Goal: Task Accomplishment & Management: Manage account settings

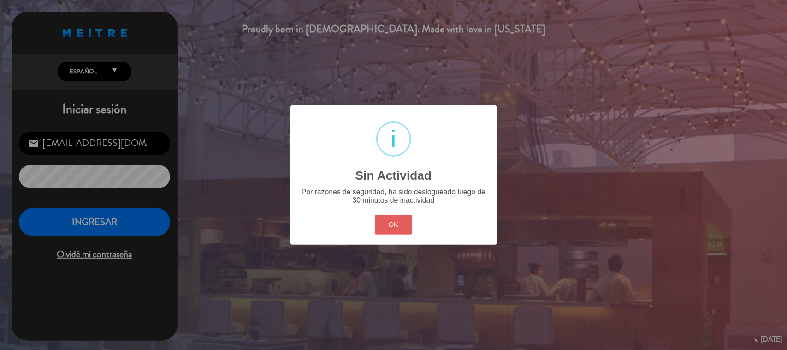
click at [397, 222] on button "OK" at bounding box center [393, 224] width 37 height 20
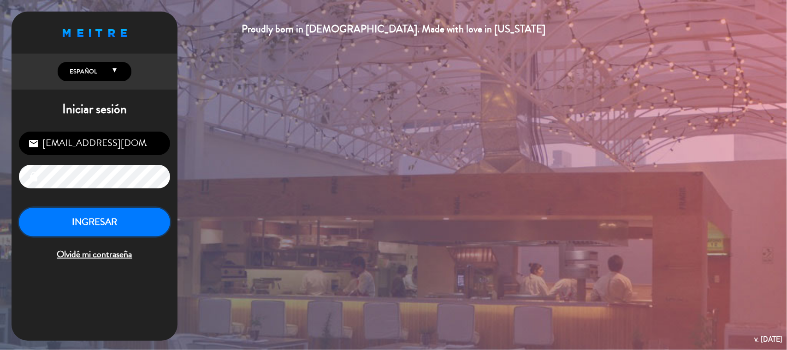
click at [139, 224] on button "INGRESAR" at bounding box center [94, 222] width 151 height 29
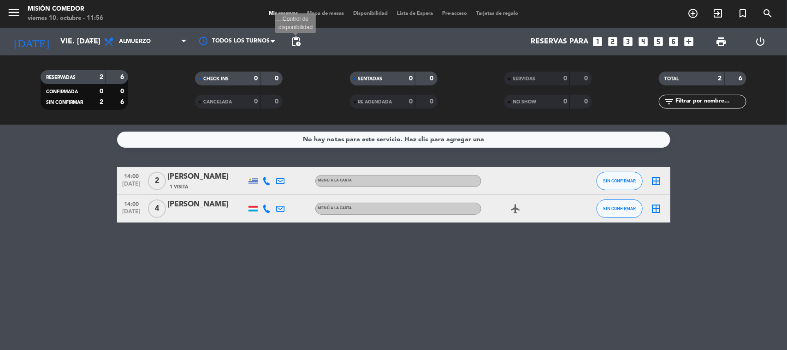
click at [285, 39] on div "[DATE] vie. [DATE] arrow_drop_down Todos los servicios Almuerzo Cena Almuerzo T…" at bounding box center [393, 42] width 787 height 28
click at [289, 40] on span "pending_actions" at bounding box center [296, 41] width 18 height 18
click at [298, 42] on span "pending_actions" at bounding box center [296, 41] width 11 height 11
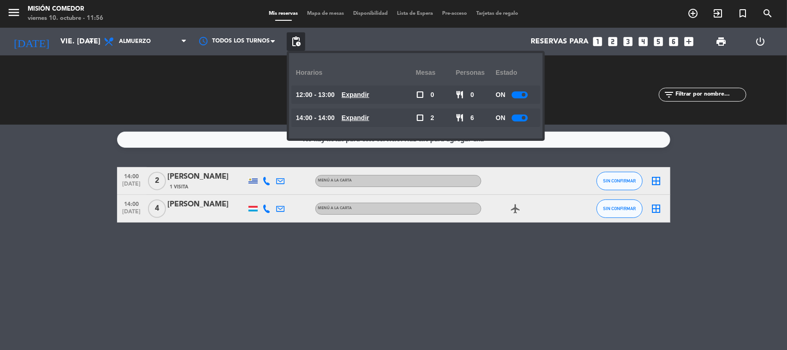
click at [520, 95] on div at bounding box center [520, 94] width 16 height 7
click at [525, 119] on span at bounding box center [524, 118] width 4 height 4
click at [523, 119] on div at bounding box center [520, 117] width 16 height 7
click at [522, 119] on div at bounding box center [520, 117] width 16 height 7
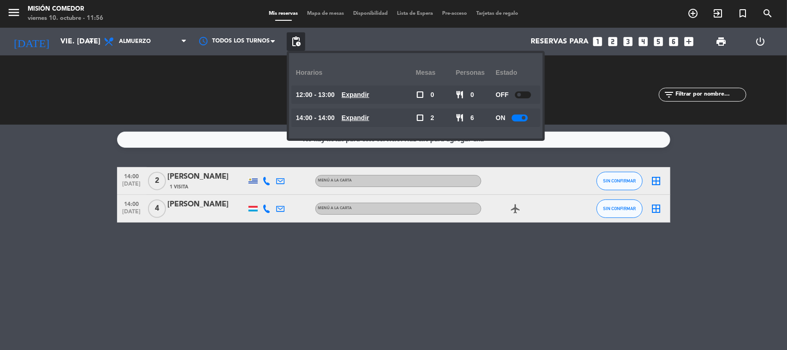
click at [522, 119] on div at bounding box center [520, 117] width 16 height 7
click at [269, 307] on div "No hay notas para este servicio. Haz clic para agregar una 14:00 [DATE] 2 [PERS…" at bounding box center [393, 237] width 787 height 225
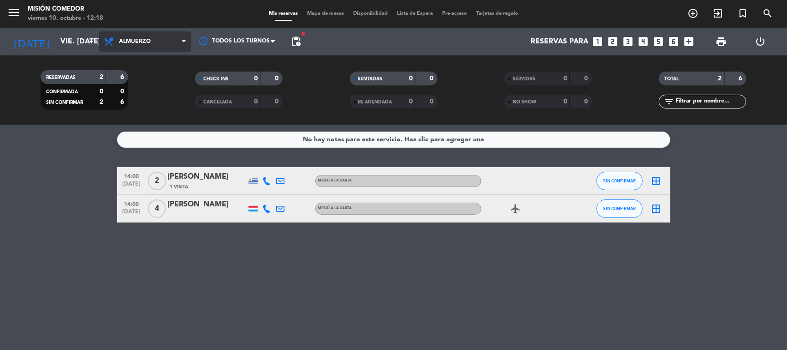
click at [121, 44] on span "Almuerzo" at bounding box center [135, 41] width 32 height 6
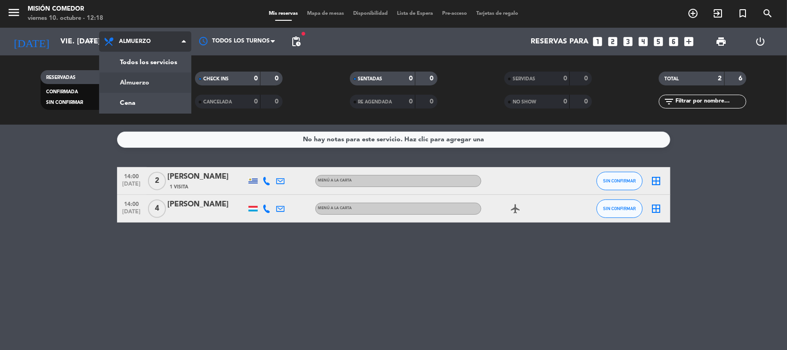
click at [121, 44] on span "Almuerzo" at bounding box center [135, 41] width 32 height 6
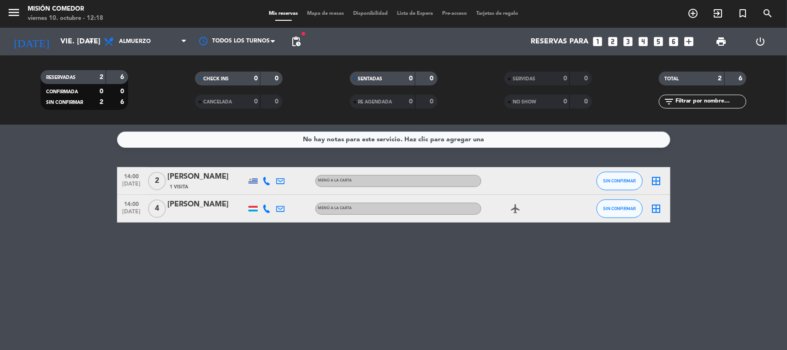
click at [659, 42] on icon "looks_5" at bounding box center [659, 42] width 12 height 12
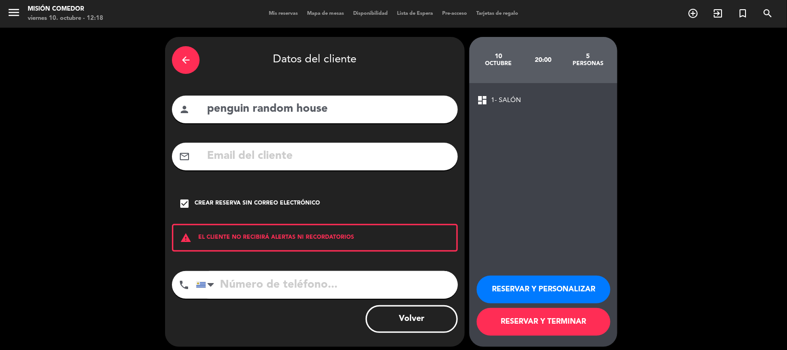
click at [380, 115] on input "penguin random house" at bounding box center [328, 109] width 245 height 19
click at [746, 131] on div "arrow_back Datos del cliente person penguin random house mail_outline check_box…" at bounding box center [393, 192] width 787 height 328
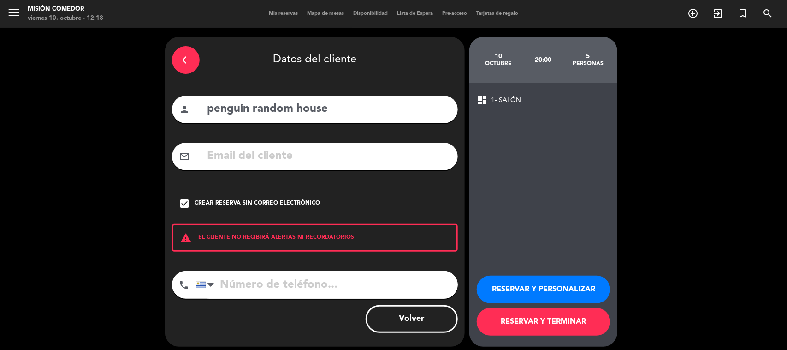
click at [430, 314] on button "Volver" at bounding box center [412, 319] width 92 height 28
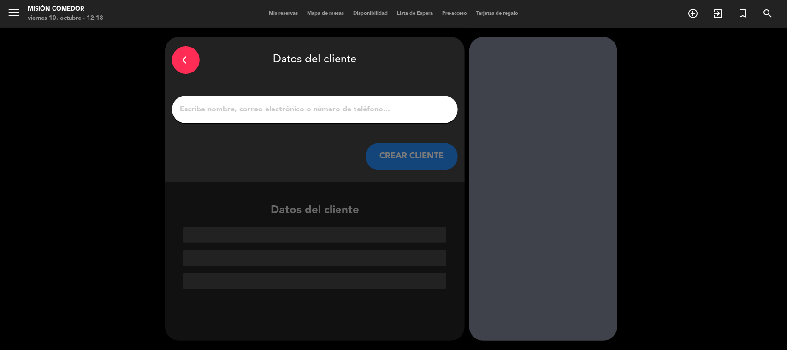
click at [749, 237] on div "arrow_back Datos del cliente CREAR CLIENTE Datos del cliente" at bounding box center [393, 189] width 787 height 322
click at [186, 53] on div "arrow_back" at bounding box center [186, 60] width 28 height 28
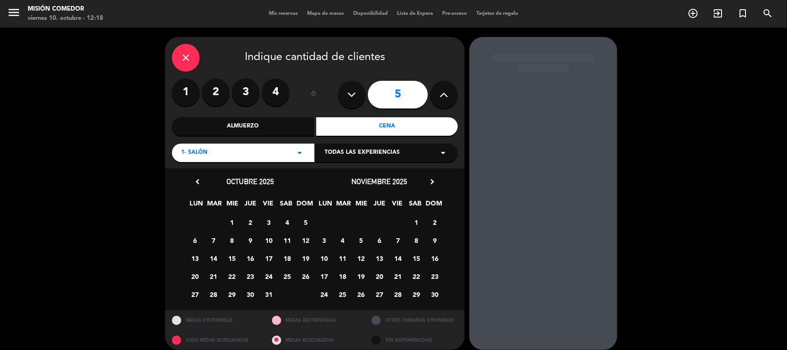
click at [186, 53] on icon "close" at bounding box center [185, 57] width 11 height 11
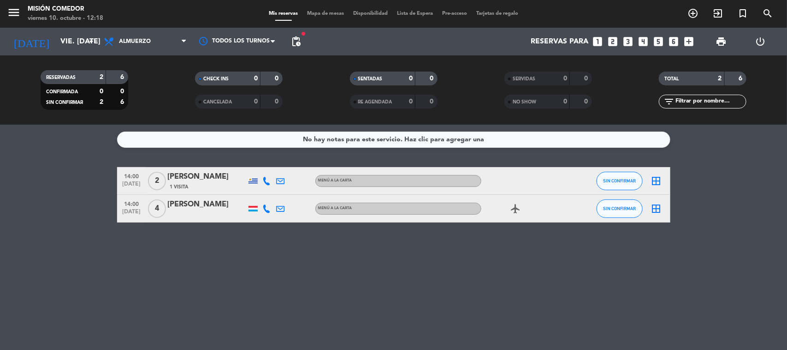
click at [614, 42] on icon "looks_two" at bounding box center [613, 42] width 12 height 12
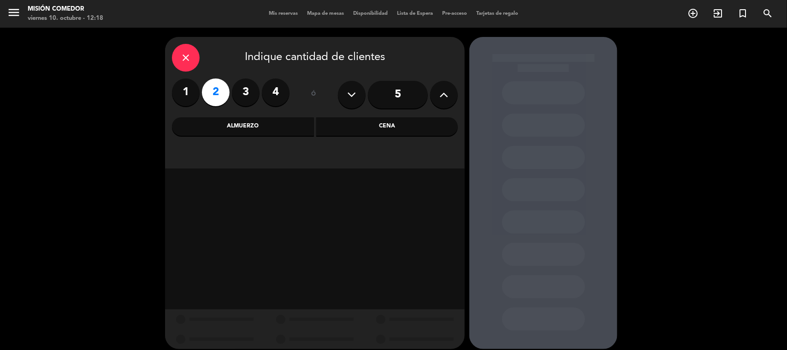
click at [252, 130] on div "Almuerzo" at bounding box center [243, 126] width 142 height 18
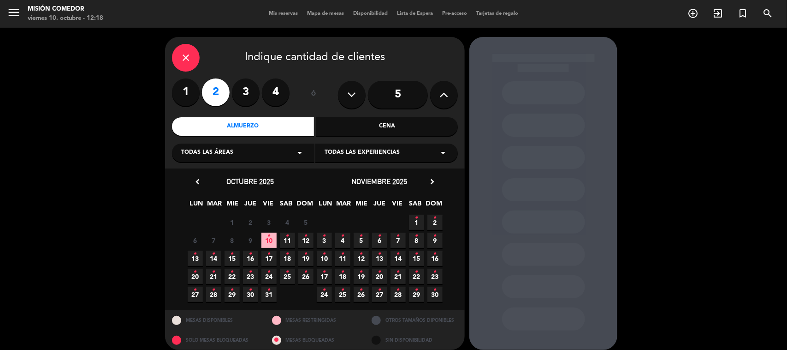
click at [272, 239] on span "10 •" at bounding box center [268, 239] width 15 height 15
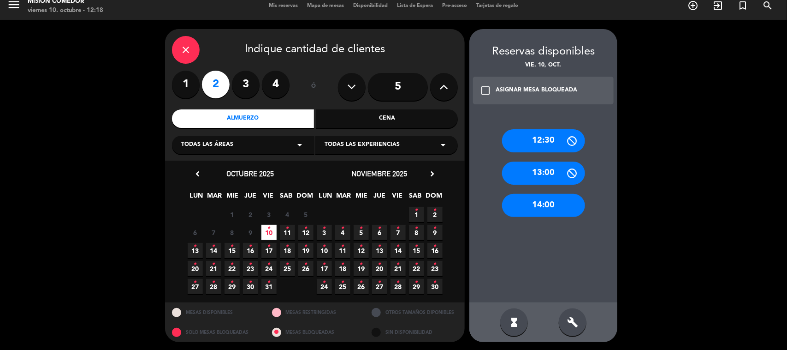
click at [554, 175] on div "13:00" at bounding box center [543, 172] width 83 height 23
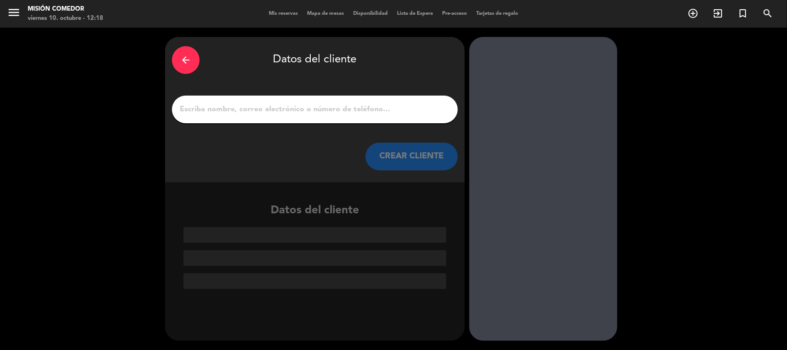
click at [376, 101] on div at bounding box center [315, 109] width 286 height 28
click at [377, 107] on input "1" at bounding box center [315, 109] width 272 height 13
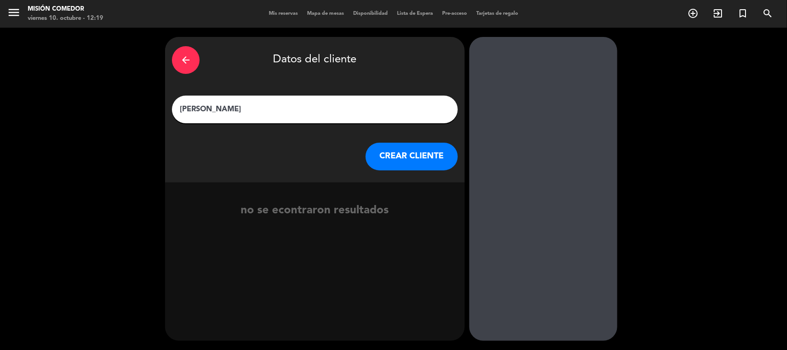
type input "[PERSON_NAME]"
click at [436, 157] on button "CREAR CLIENTE" at bounding box center [412, 156] width 92 height 28
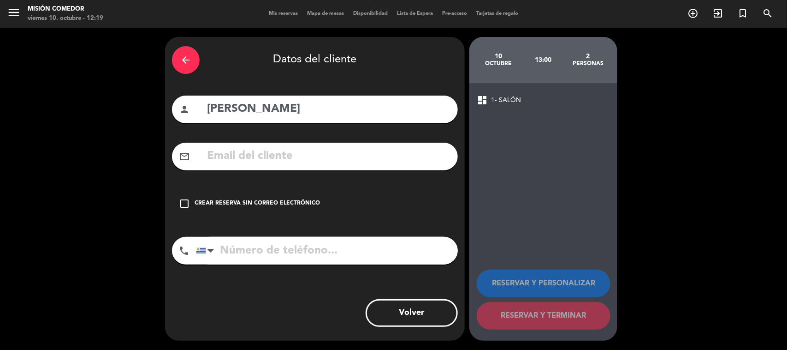
click at [293, 253] on input "tel" at bounding box center [327, 251] width 262 height 28
type input "094598892"
click at [214, 202] on div "Crear reserva sin correo electrónico" at bounding box center [257, 203] width 125 height 9
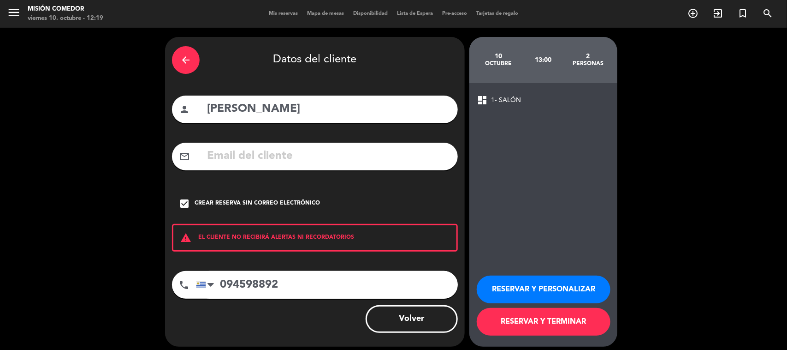
click at [563, 279] on button "RESERVAR Y PERSONALIZAR" at bounding box center [544, 289] width 134 height 28
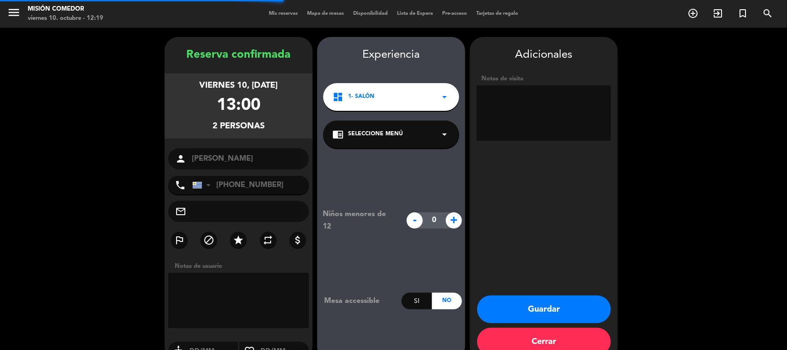
scroll to position [19, 0]
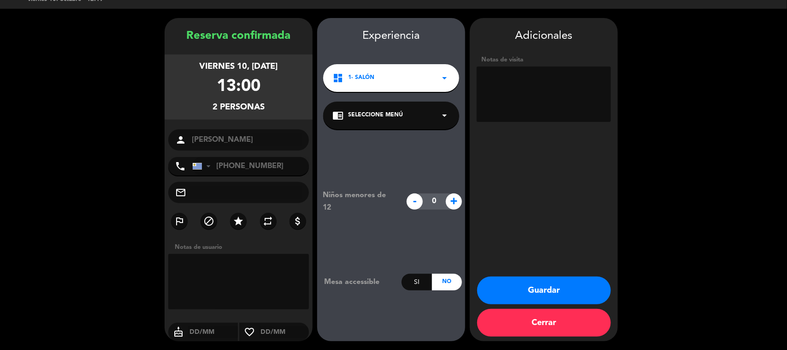
click at [577, 291] on button "Guardar" at bounding box center [544, 290] width 134 height 28
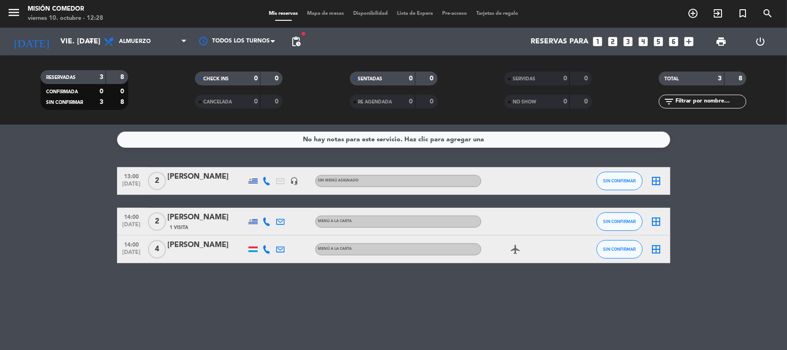
click at [293, 27] on div "menu Misión Comedor viernes 10. octubre - 12:28 Mis reservas Mapa de mesas Disp…" at bounding box center [393, 14] width 787 height 28
click at [300, 35] on div "fiber_manual_record pending_actions" at bounding box center [296, 42] width 18 height 28
click at [304, 35] on span "fiber_manual_record" at bounding box center [304, 34] width 6 height 6
click at [291, 49] on span "pending_actions" at bounding box center [296, 41] width 18 height 18
click at [295, 47] on span "pending_actions" at bounding box center [296, 41] width 18 height 18
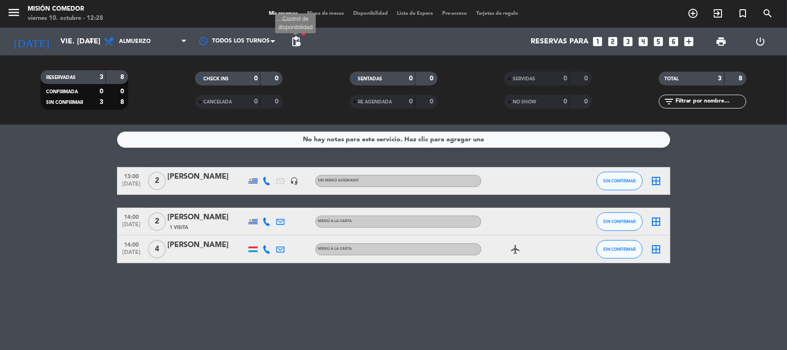
click at [297, 45] on span "pending_actions" at bounding box center [296, 41] width 11 height 11
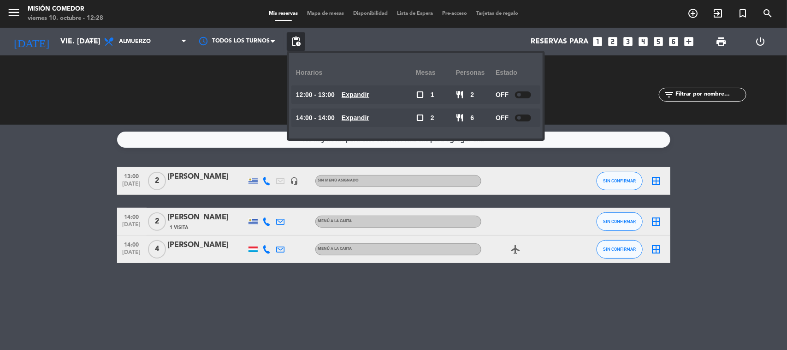
click at [570, 107] on div "SERVIDAS 0 0 NO SHOW 0 0" at bounding box center [548, 90] width 154 height 51
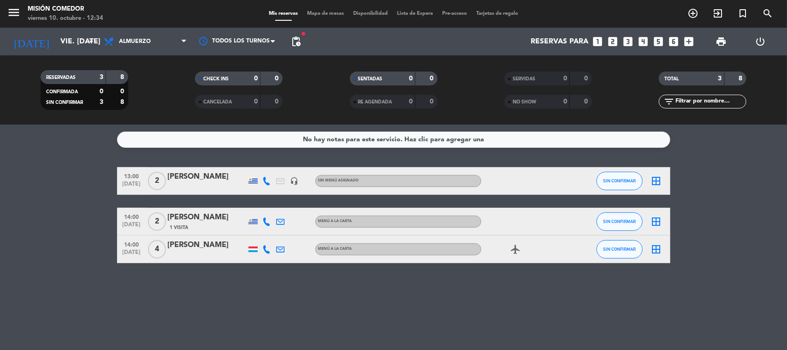
click at [208, 302] on div "No hay notas para este servicio. Haz clic para agregar una 13:00 [DATE] 2 [PERS…" at bounding box center [393, 237] width 787 height 225
click at [517, 268] on div "No hay notas para este servicio. Haz clic para agregar una 13:00 [DATE] 2 [PERS…" at bounding box center [393, 237] width 787 height 225
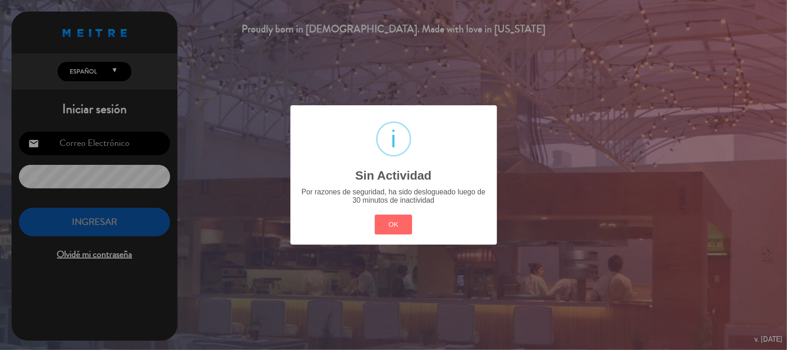
type input "[EMAIL_ADDRESS][DOMAIN_NAME]"
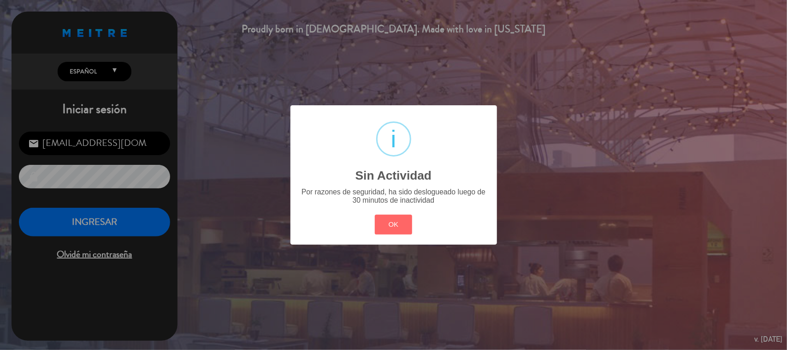
drag, startPoint x: 408, startPoint y: 242, endPoint x: 386, endPoint y: 237, distance: 22.4
click at [403, 239] on div "? ! i Sin Actividad × Por razones de seguridad, ha sido deslogueado luego de 30…" at bounding box center [394, 174] width 207 height 139
click at [386, 237] on div "? ! i Sin Actividad × Por razones de seguridad, ha sido deslogueado luego de 30…" at bounding box center [394, 174] width 207 height 139
click at [380, 225] on button "OK" at bounding box center [393, 224] width 37 height 20
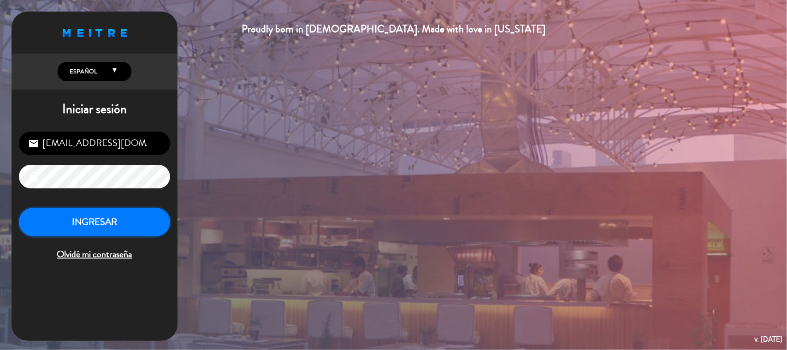
drag, startPoint x: 80, startPoint y: 217, endPoint x: 142, endPoint y: 199, distance: 64.4
click at [81, 217] on button "INGRESAR" at bounding box center [94, 222] width 151 height 29
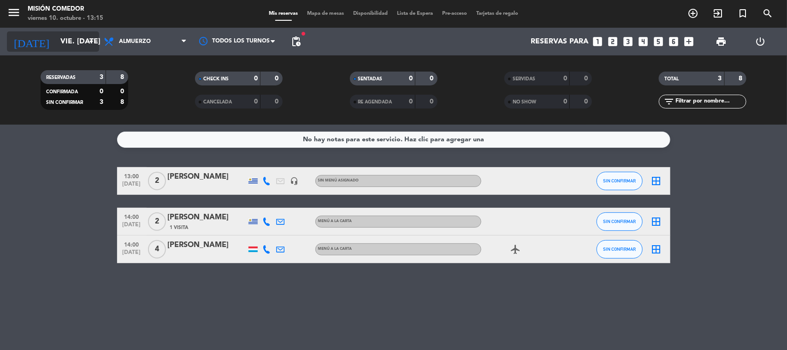
click at [90, 49] on input "vie. [DATE]" at bounding box center [104, 42] width 97 height 18
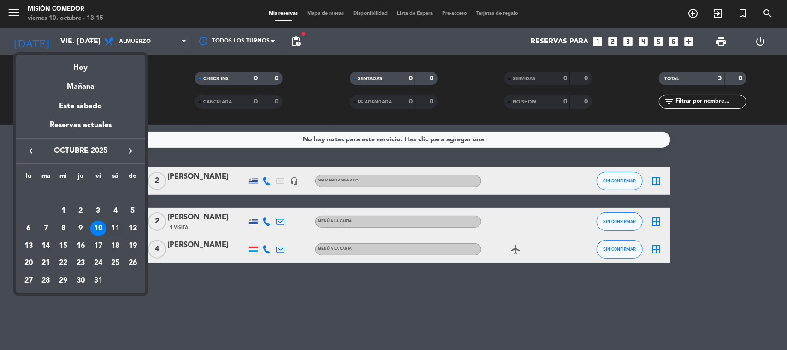
click at [115, 224] on div "11" at bounding box center [115, 228] width 16 height 16
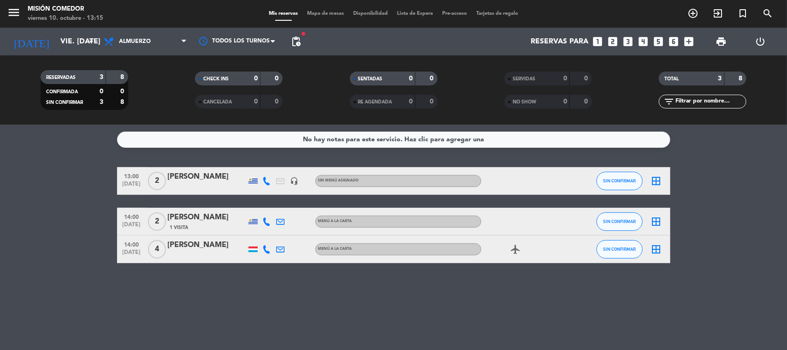
type input "sáb. [DATE]"
click at [140, 32] on div "Todos los servicios Almuerzo Cena Almuerzo Todos los servicios Almuerzo Cena" at bounding box center [145, 42] width 92 height 28
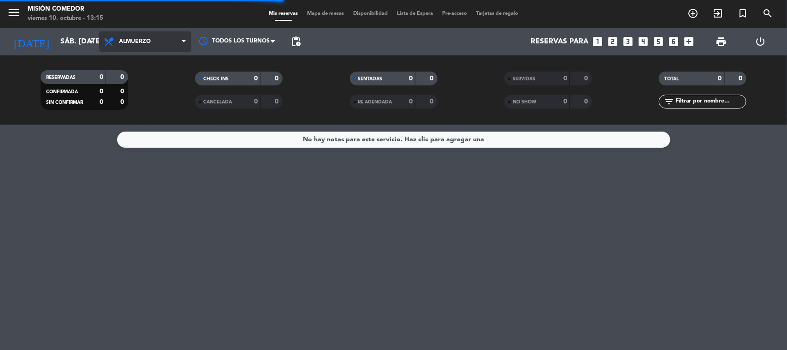
click at [145, 40] on span "Almuerzo" at bounding box center [135, 41] width 32 height 6
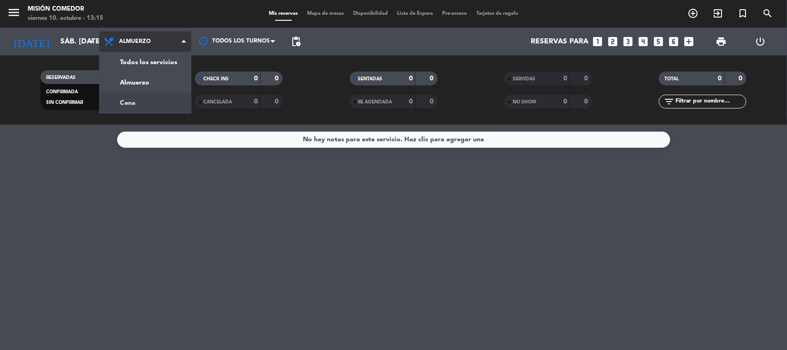
click at [146, 112] on div "menu Misión Comedor viernes 10. octubre - 13:15 Mis reservas Mapa de mesas Disp…" at bounding box center [393, 62] width 787 height 125
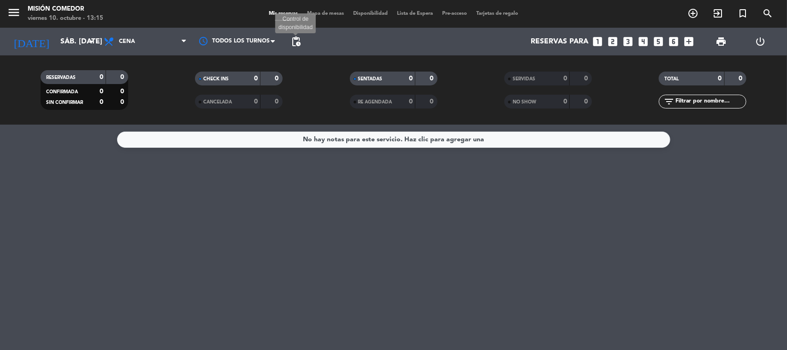
click at [295, 47] on span "pending_actions" at bounding box center [296, 41] width 11 height 11
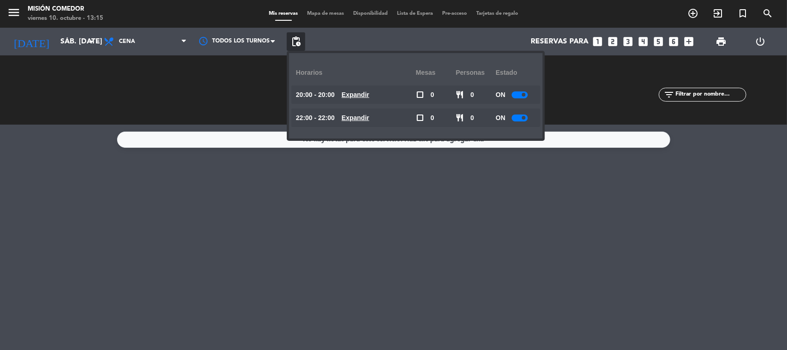
click at [295, 47] on span "pending_actions" at bounding box center [296, 41] width 11 height 11
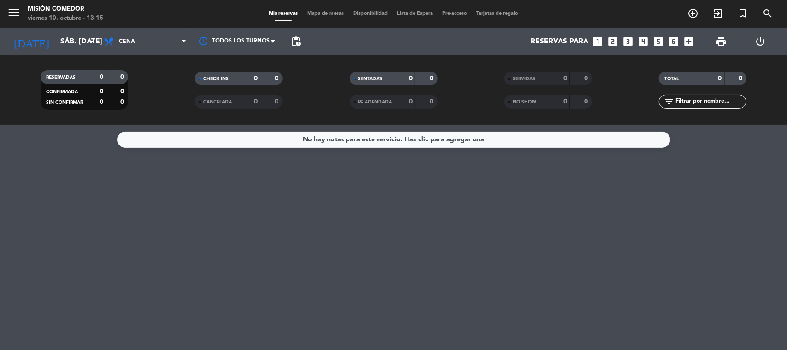
click at [613, 41] on icon "looks_two" at bounding box center [613, 42] width 12 height 12
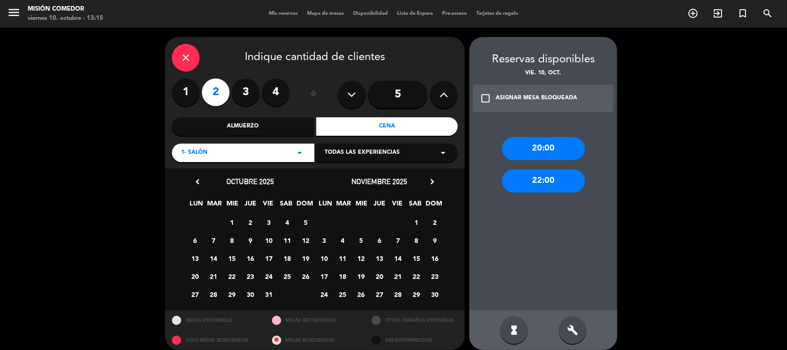
click at [535, 183] on div "22:00" at bounding box center [543, 180] width 83 height 23
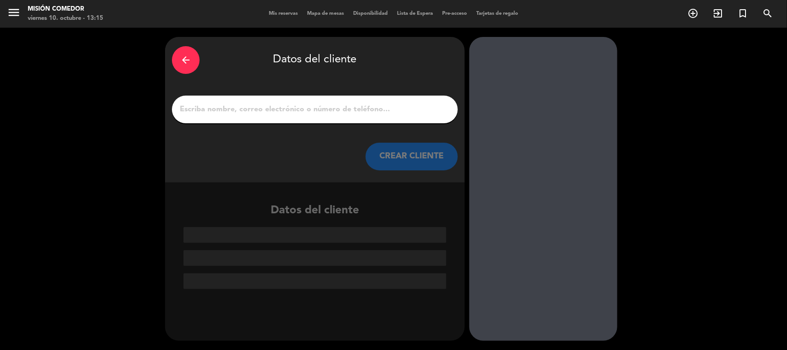
click at [328, 114] on input "1" at bounding box center [315, 109] width 272 height 13
type input "v"
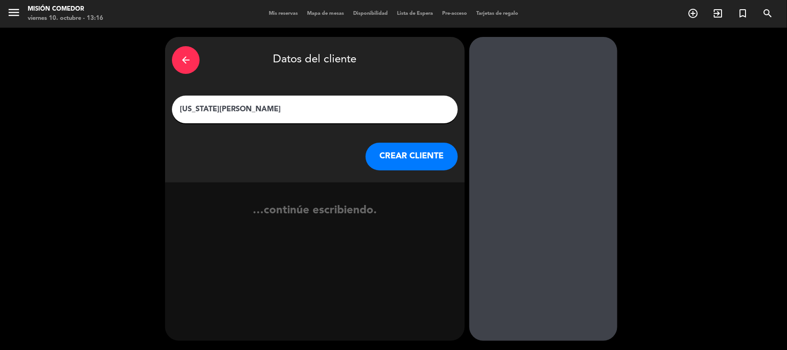
type input "[US_STATE][PERSON_NAME]"
click at [392, 169] on div "arrow_back Datos del cliente [US_STATE][PERSON_NAME] [PERSON_NAME] CLIENTE" at bounding box center [315, 109] width 300 height 145
click at [386, 167] on button "CREAR CLIENTE" at bounding box center [412, 156] width 92 height 28
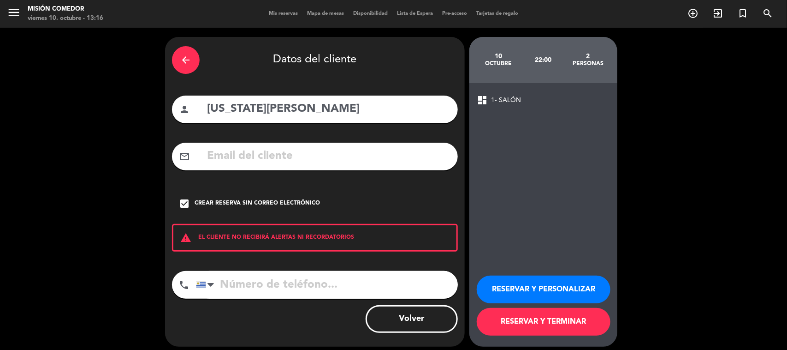
click at [285, 286] on input "tel" at bounding box center [327, 285] width 262 height 28
type input "099 621 636"
click at [515, 283] on button "RESERVAR Y PERSONALIZAR" at bounding box center [544, 289] width 134 height 28
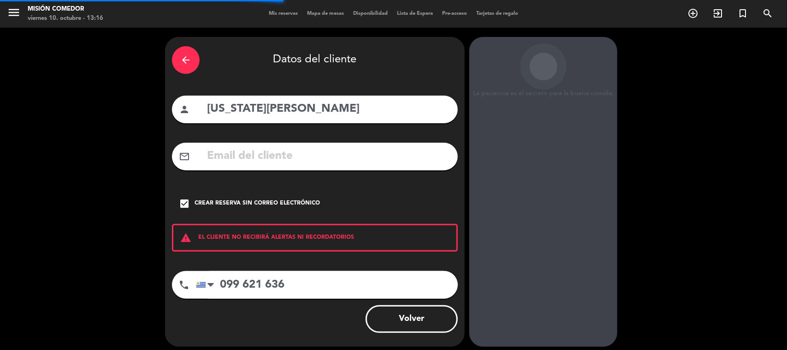
scroll to position [19, 0]
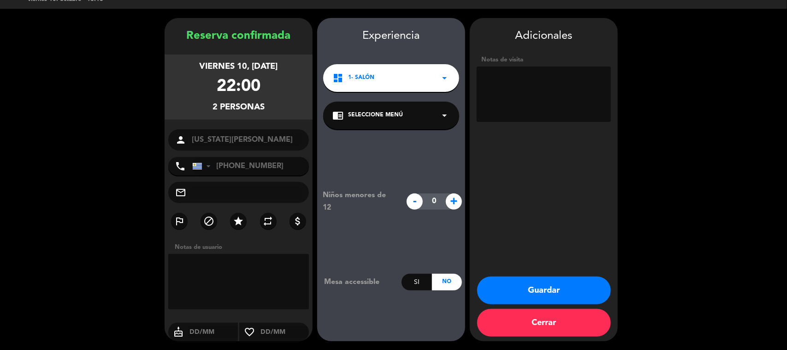
drag, startPoint x: 570, startPoint y: 339, endPoint x: 569, endPoint y: 333, distance: 6.3
click at [570, 339] on div "Guardar Cerrar" at bounding box center [544, 308] width 148 height 65
click at [570, 337] on div "Guardar Cerrar" at bounding box center [544, 308] width 148 height 65
click at [570, 332] on button "Cerrar" at bounding box center [544, 323] width 134 height 28
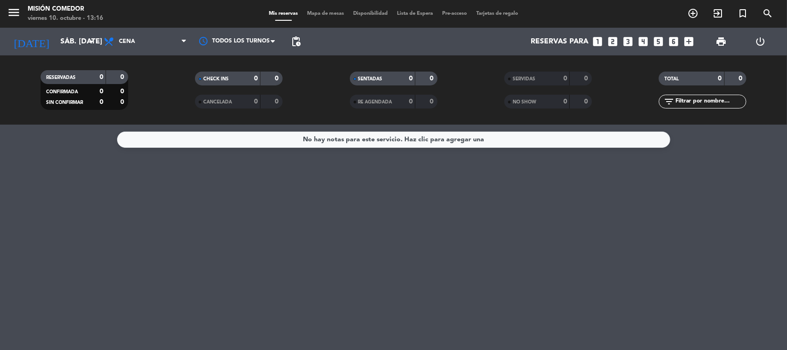
click at [616, 44] on icon "looks_two" at bounding box center [613, 42] width 12 height 12
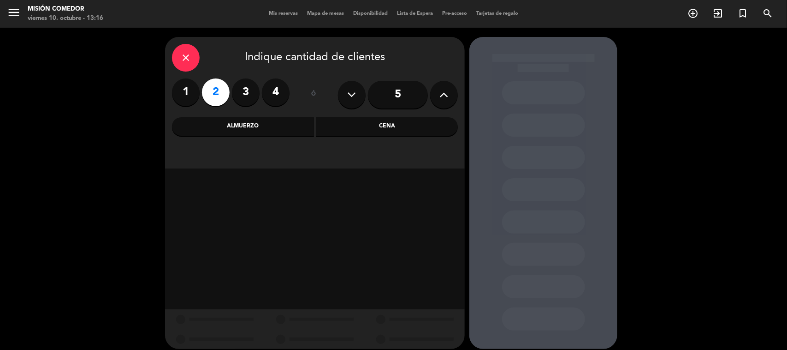
click at [320, 133] on div "Cena" at bounding box center [387, 126] width 142 height 18
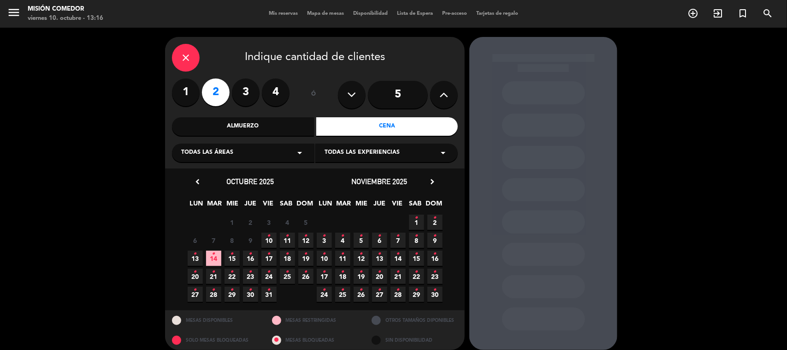
click at [284, 241] on span "11 •" at bounding box center [287, 239] width 15 height 15
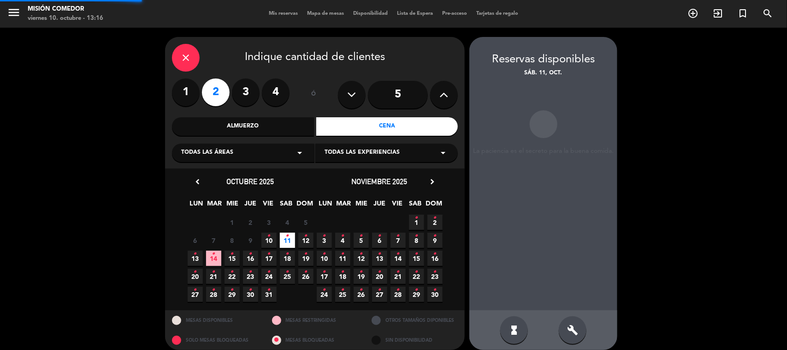
scroll to position [8, 0]
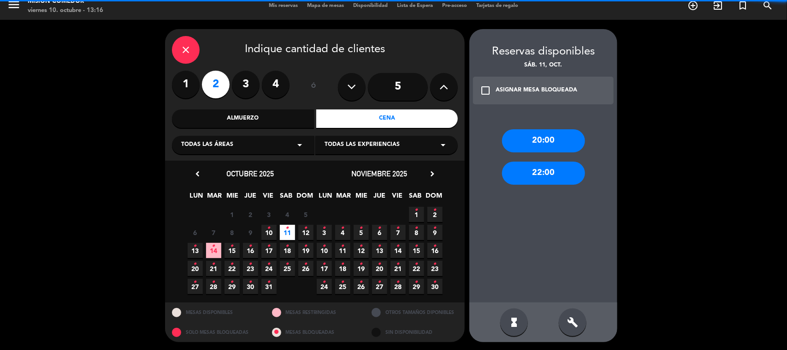
click at [570, 173] on div "22:00" at bounding box center [543, 172] width 83 height 23
click at [0, 0] on div at bounding box center [0, 0] width 0 height 0
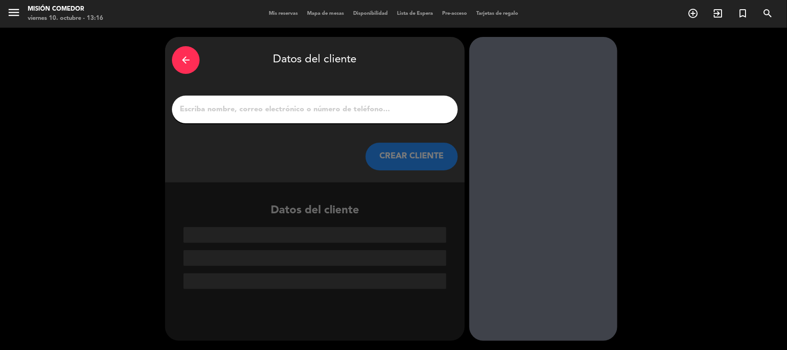
click at [285, 101] on div at bounding box center [315, 109] width 286 height 28
click at [290, 105] on input "1" at bounding box center [315, 109] width 272 height 13
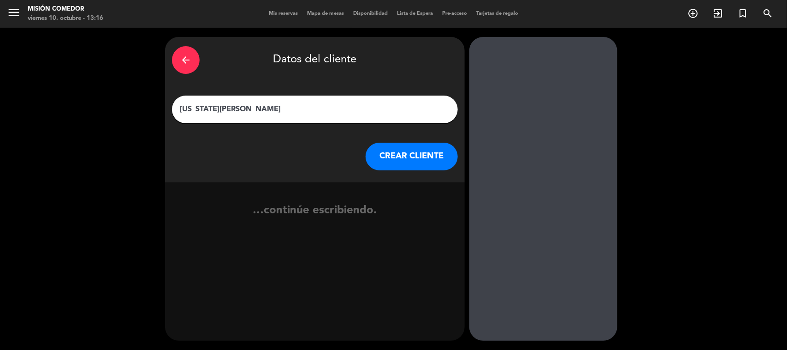
type input "[US_STATE][PERSON_NAME]"
click at [368, 155] on div "CREAR CLIENTE" at bounding box center [315, 156] width 286 height 28
click at [375, 156] on button "CREAR CLIENTE" at bounding box center [412, 156] width 92 height 28
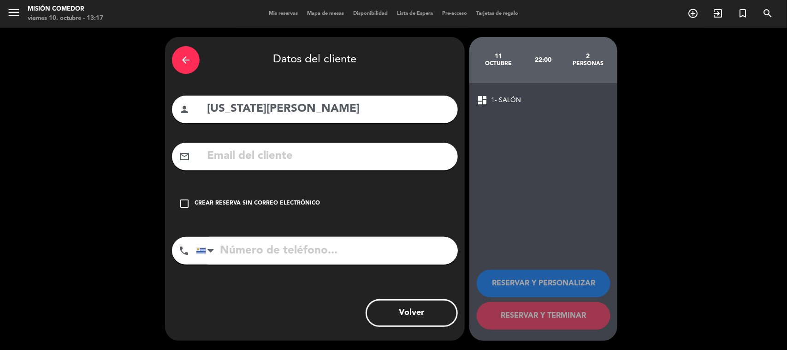
click at [291, 207] on div "Crear reserva sin correo electrónico" at bounding box center [257, 203] width 125 height 9
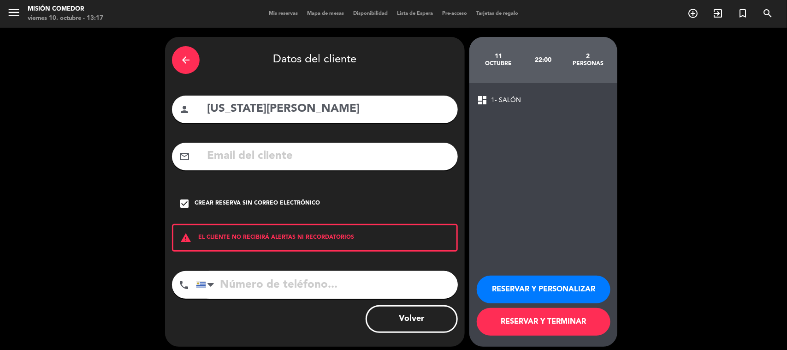
click at [379, 286] on input "tel" at bounding box center [327, 285] width 262 height 28
type input "099 621 636"
drag, startPoint x: 547, startPoint y: 316, endPoint x: 550, endPoint y: 280, distance: 36.1
click at [550, 280] on div "RESERVAR Y PERSONALIZAR RESERVAR Y TERMINAR" at bounding box center [543, 301] width 133 height 90
click at [550, 280] on button "RESERVAR Y PERSONALIZAR" at bounding box center [544, 289] width 134 height 28
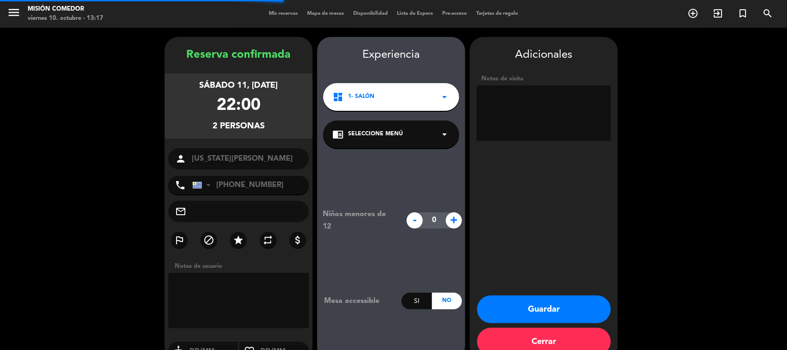
scroll to position [19, 0]
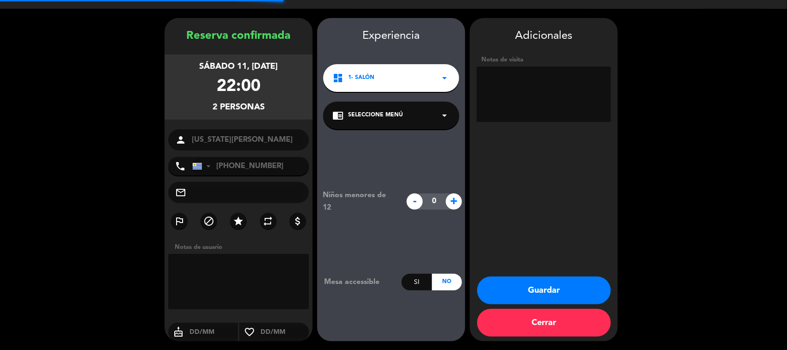
click at [512, 108] on textarea at bounding box center [544, 93] width 134 height 55
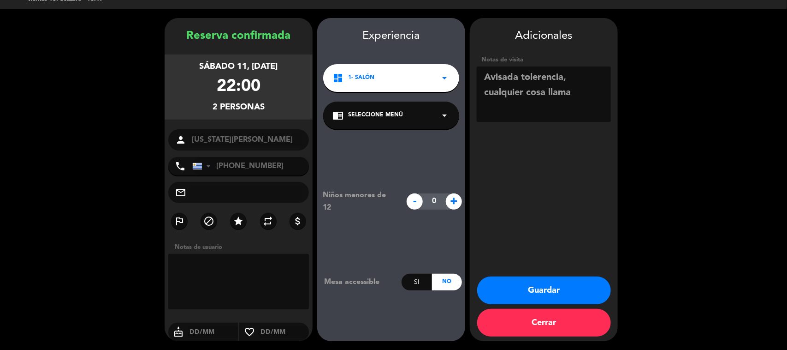
type textarea "Avisada tolerencia, cualquier cosa llama"
click at [512, 299] on button "Guardar" at bounding box center [544, 290] width 134 height 28
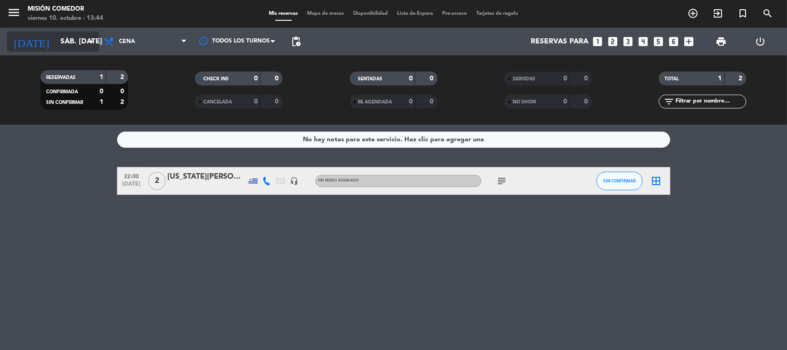
click at [74, 43] on input "sáb. [DATE]" at bounding box center [104, 42] width 97 height 18
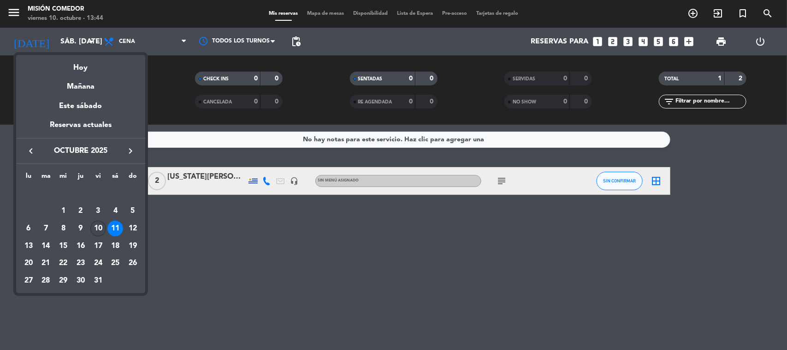
click at [95, 231] on div "10" at bounding box center [98, 228] width 16 height 16
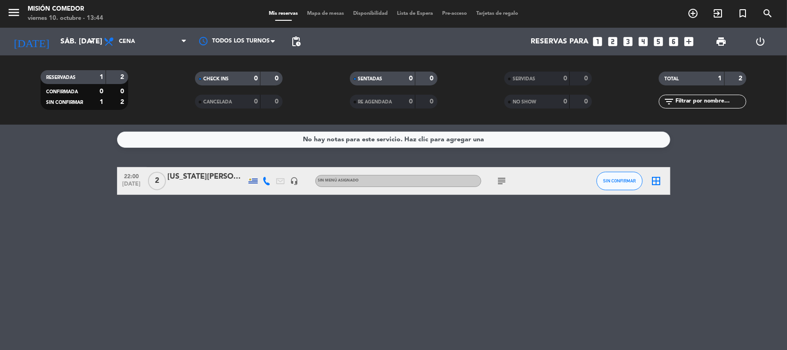
type input "vie. [DATE]"
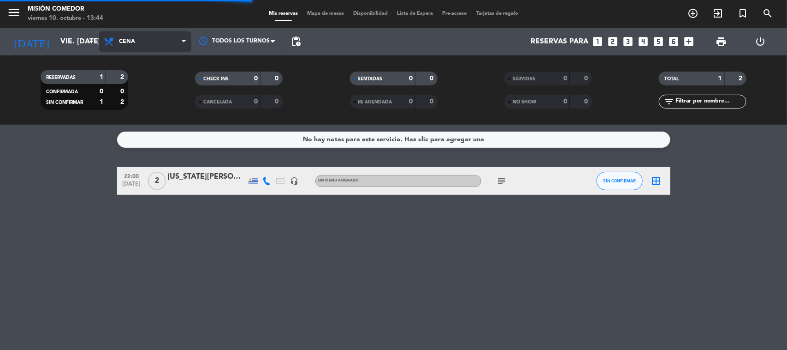
click at [150, 42] on span "Cena" at bounding box center [145, 41] width 92 height 20
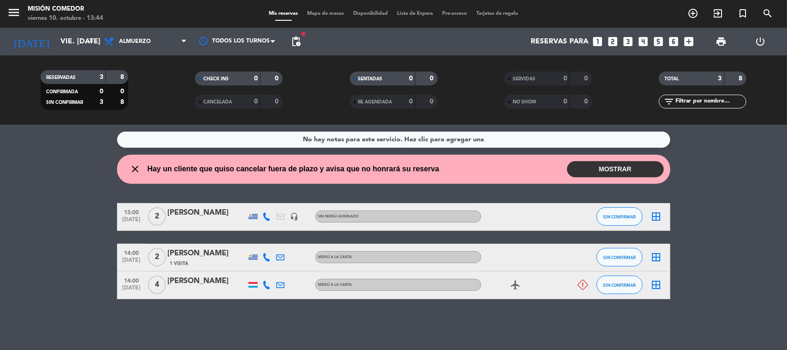
click at [599, 162] on button "MOSTRAR" at bounding box center [615, 169] width 97 height 16
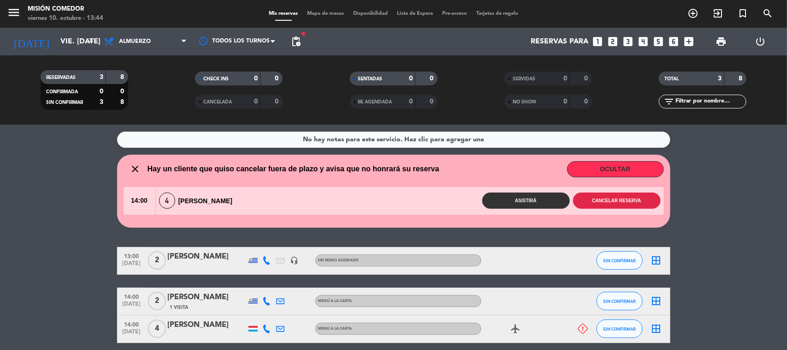
click at [601, 203] on button "Cancelar reserva" at bounding box center [617, 200] width 88 height 16
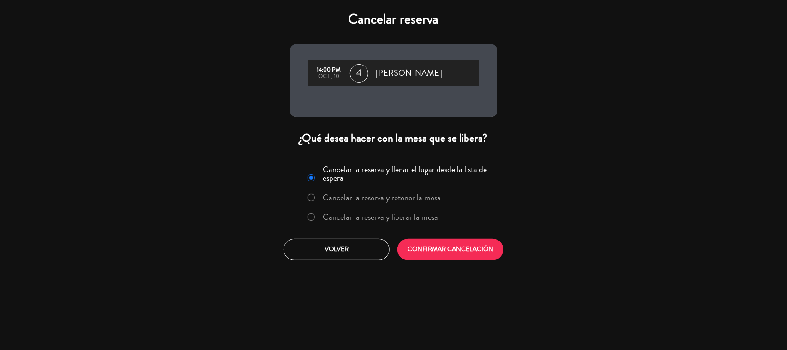
drag, startPoint x: 485, startPoint y: 239, endPoint x: 487, endPoint y: 245, distance: 6.9
click at [486, 242] on div "Cancelar la reserva y llenar el lugar desde la lista de espera Cancelar la rese…" at bounding box center [393, 211] width 221 height 112
click at [487, 245] on button "CONFIRMAR CANCELACIÓN" at bounding box center [451, 249] width 106 height 22
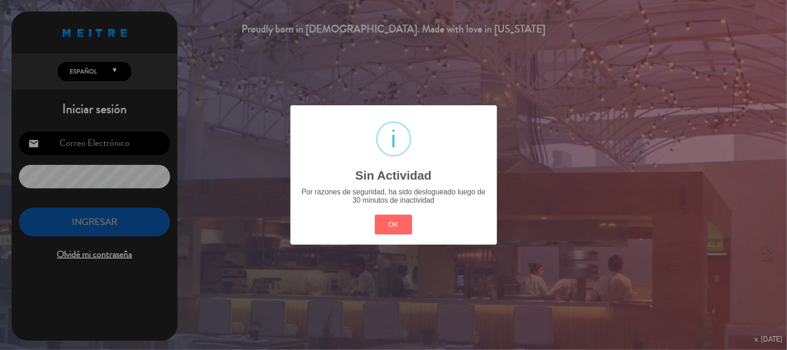
type input "[EMAIL_ADDRESS][DOMAIN_NAME]"
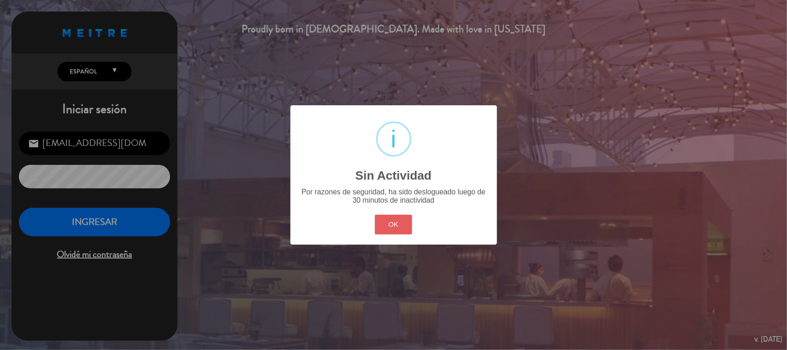
click at [398, 214] on button "OK" at bounding box center [393, 224] width 37 height 20
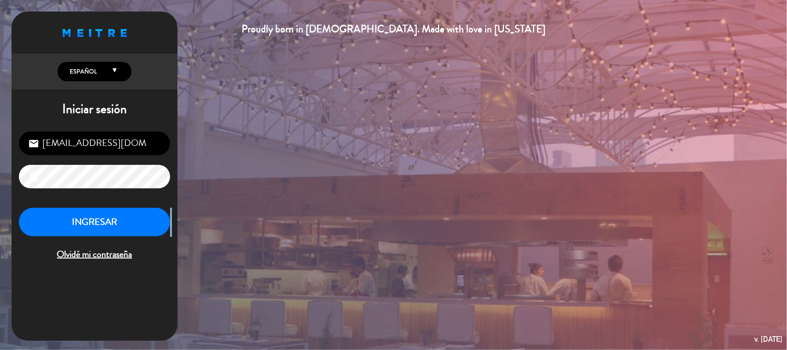
click at [398, 214] on div "Proudly born in [DEMOGRAPHIC_DATA]. Made with love in [US_STATE] English Españo…" at bounding box center [393, 175] width 787 height 350
click at [82, 213] on button "INGRESAR" at bounding box center [94, 222] width 151 height 29
